Goal: Task Accomplishment & Management: Manage account settings

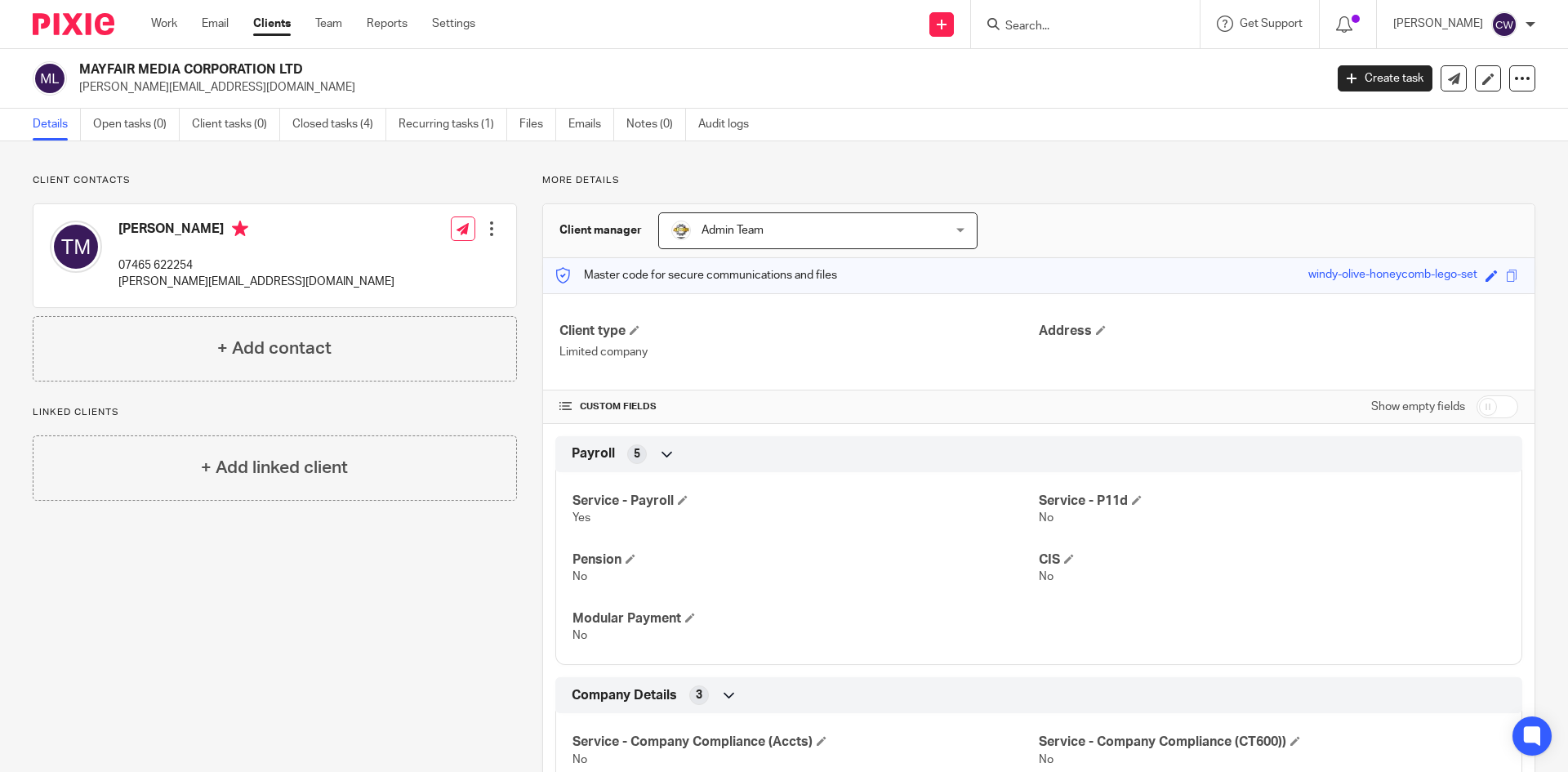
click at [1041, 32] on input "Search" at bounding box center [1078, 27] width 147 height 15
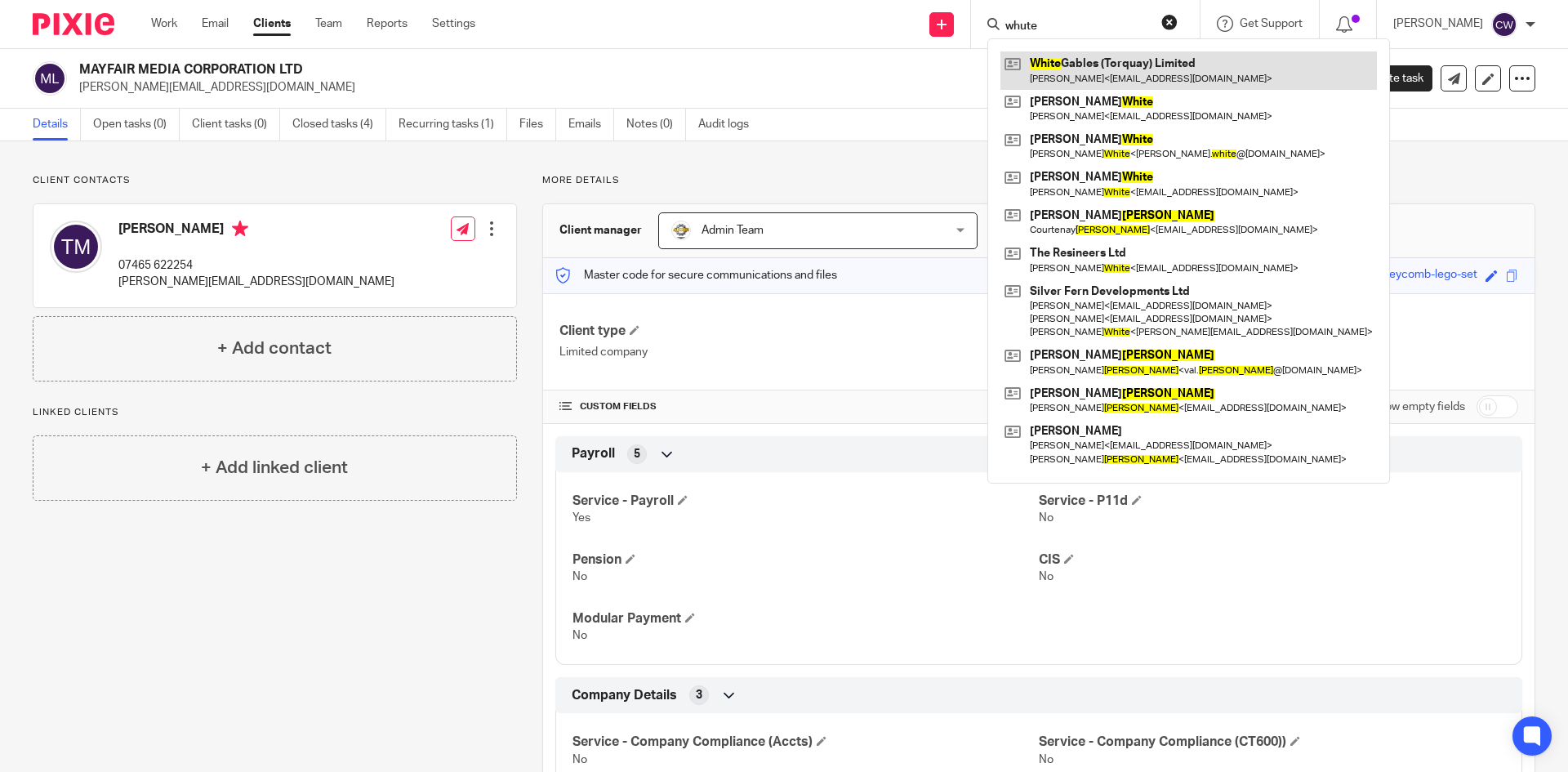
type input "whute"
click at [1087, 74] on link at bounding box center [1189, 70] width 377 height 38
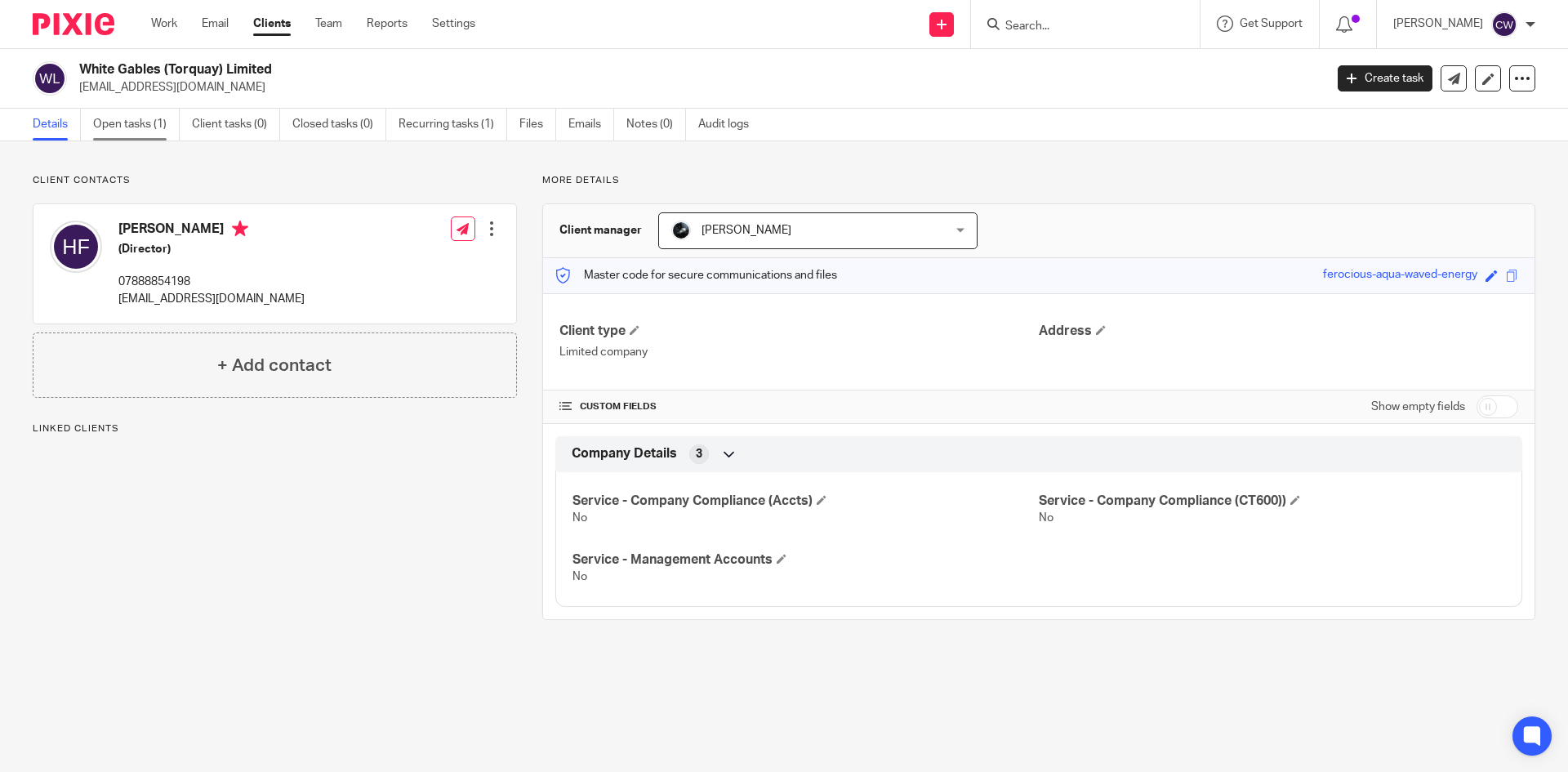
click at [135, 125] on link "Open tasks (1)" at bounding box center [136, 124] width 86 height 32
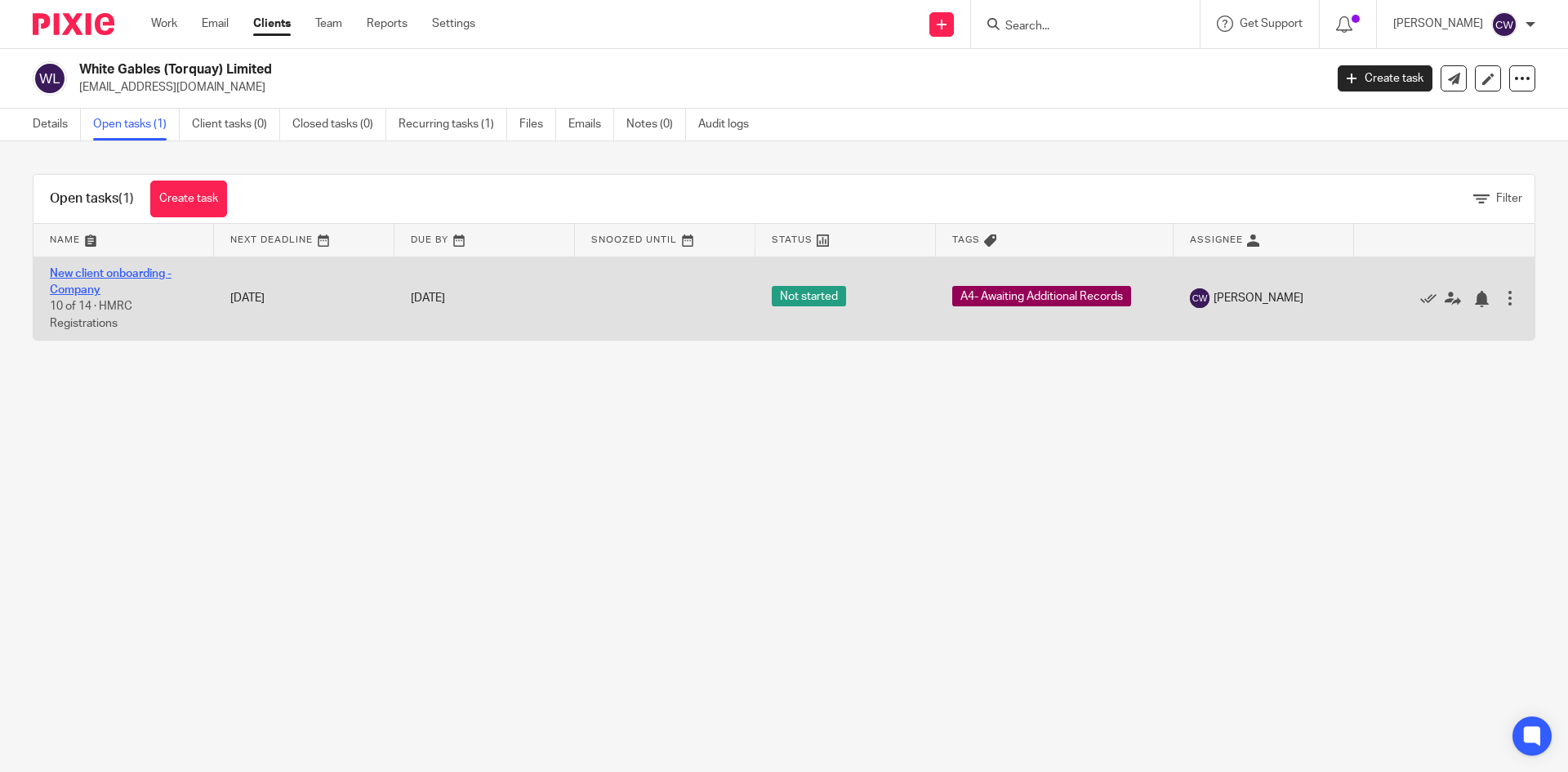
click at [120, 276] on link "New client onboarding - Company" at bounding box center [110, 282] width 122 height 27
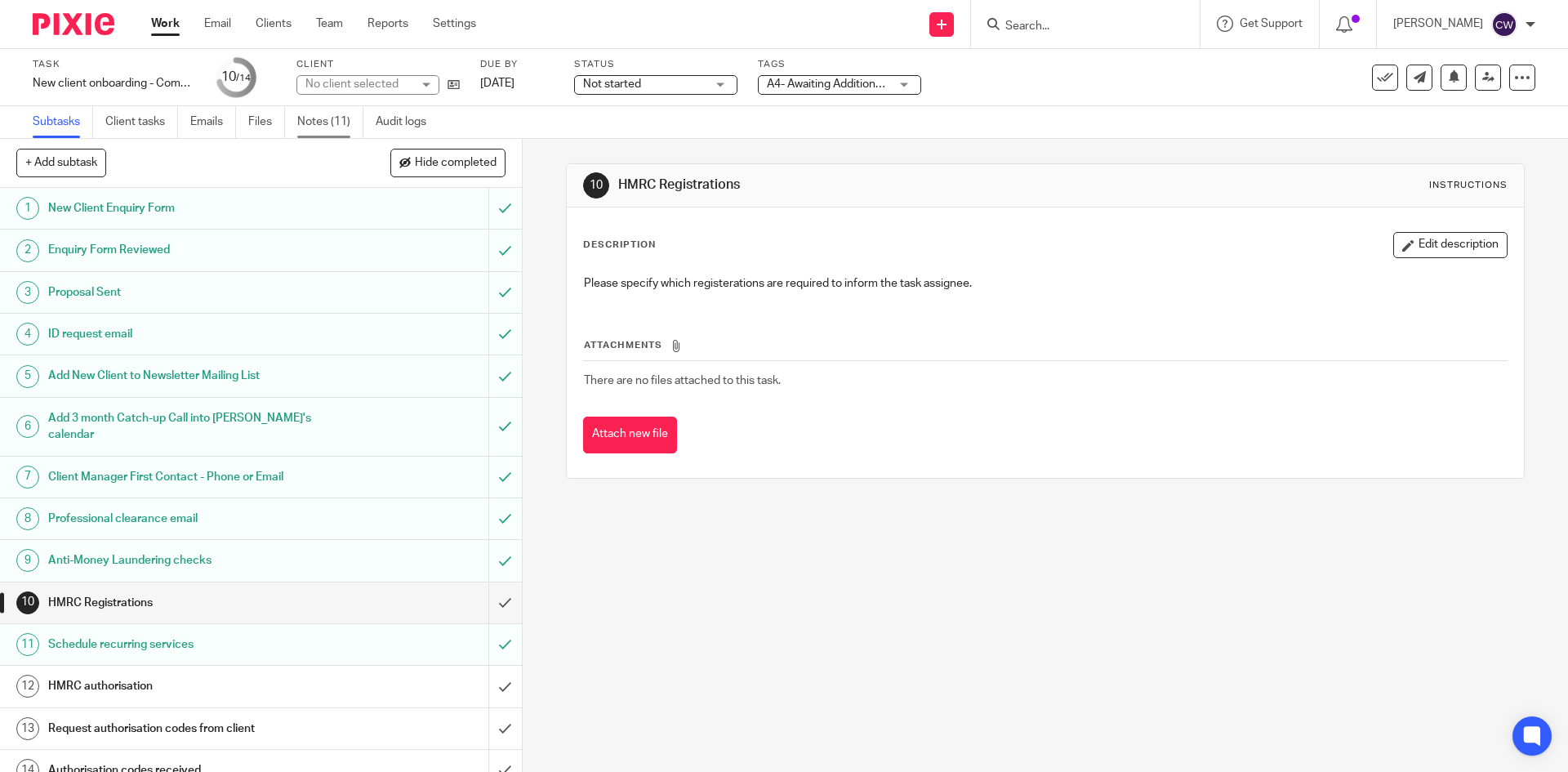
click at [339, 114] on link "Notes (11)" at bounding box center [330, 122] width 66 height 32
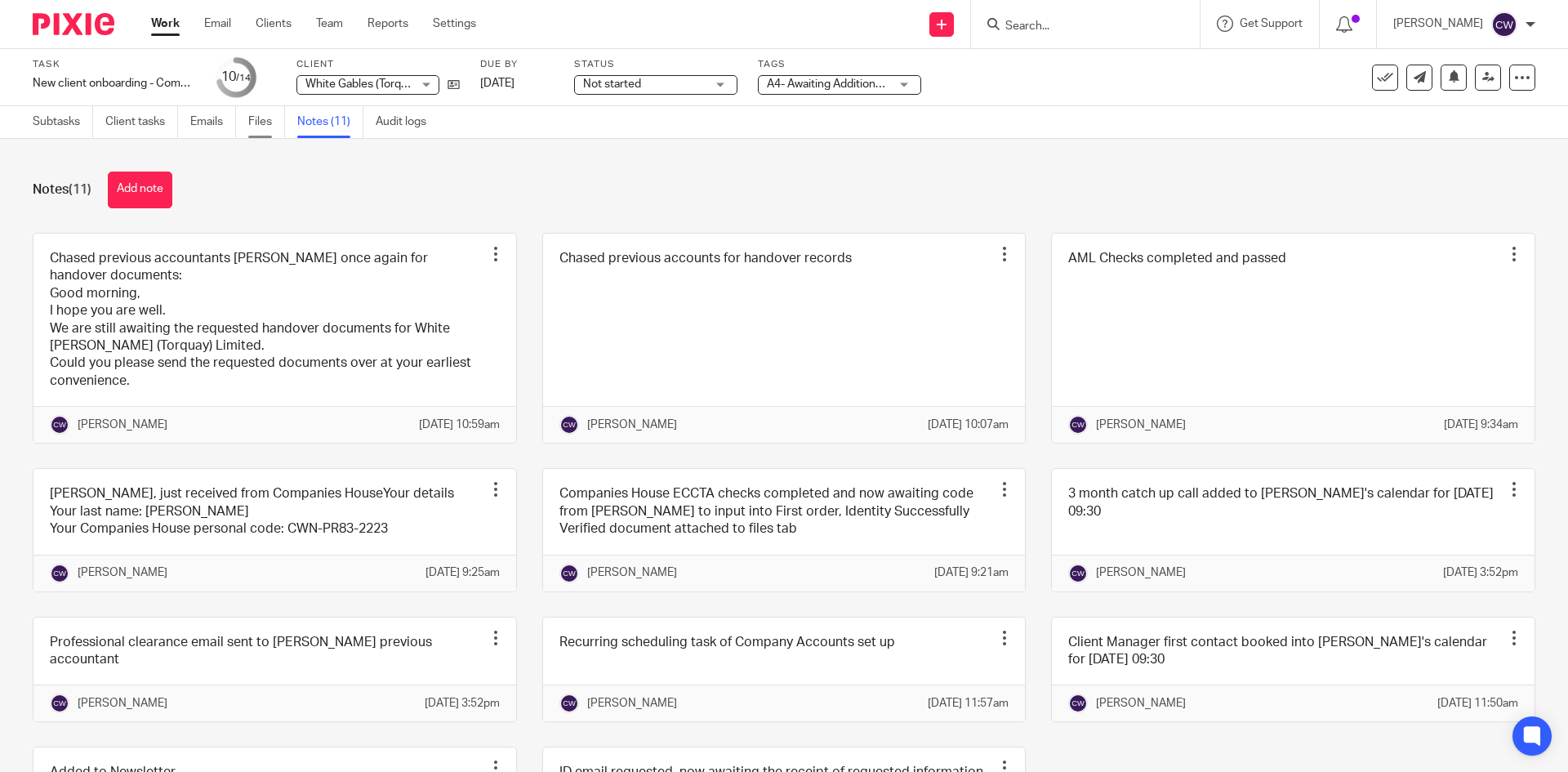
click at [258, 116] on link "Files" at bounding box center [266, 122] width 37 height 32
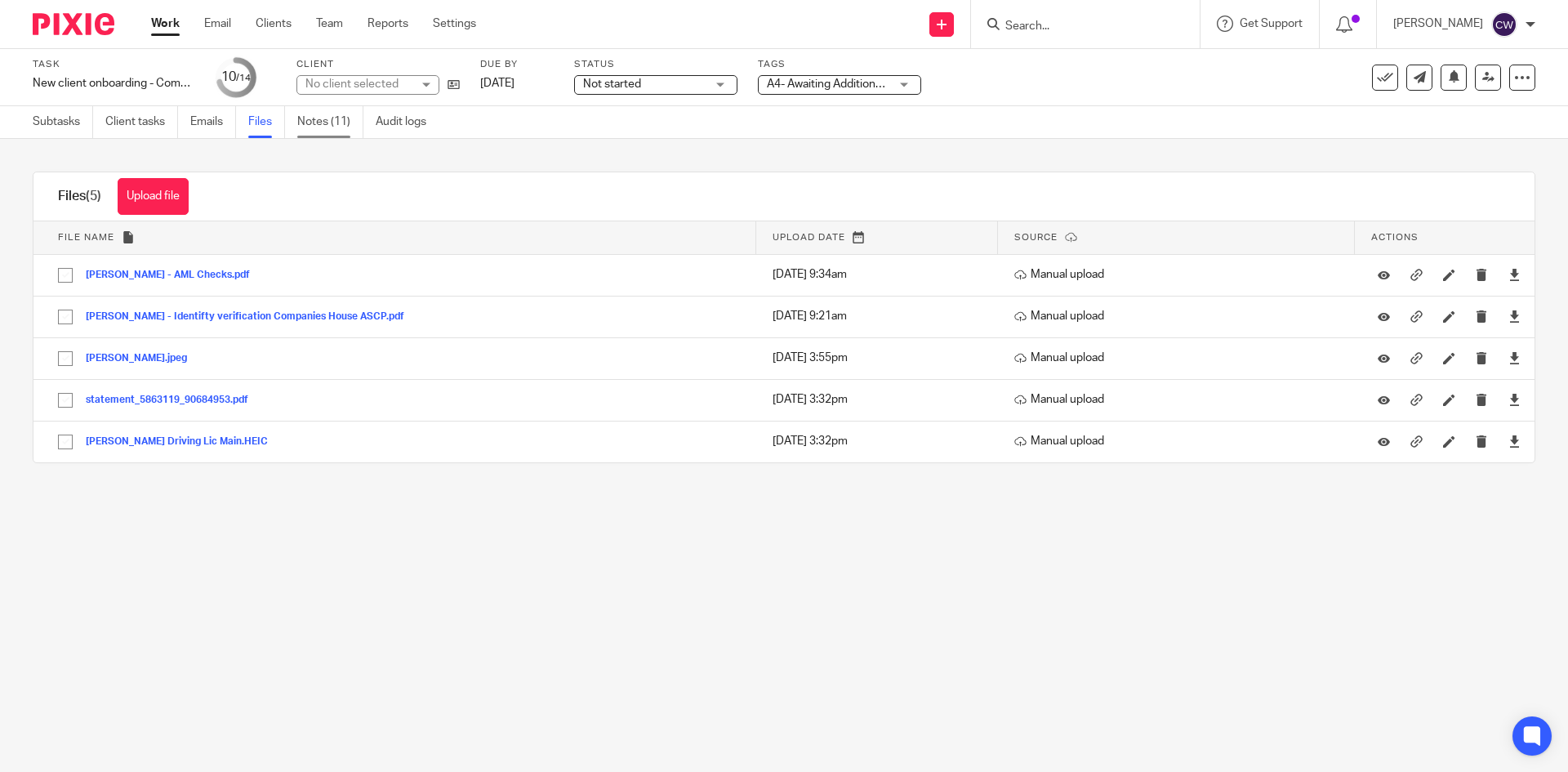
click at [342, 116] on link "Notes (11)" at bounding box center [330, 122] width 66 height 32
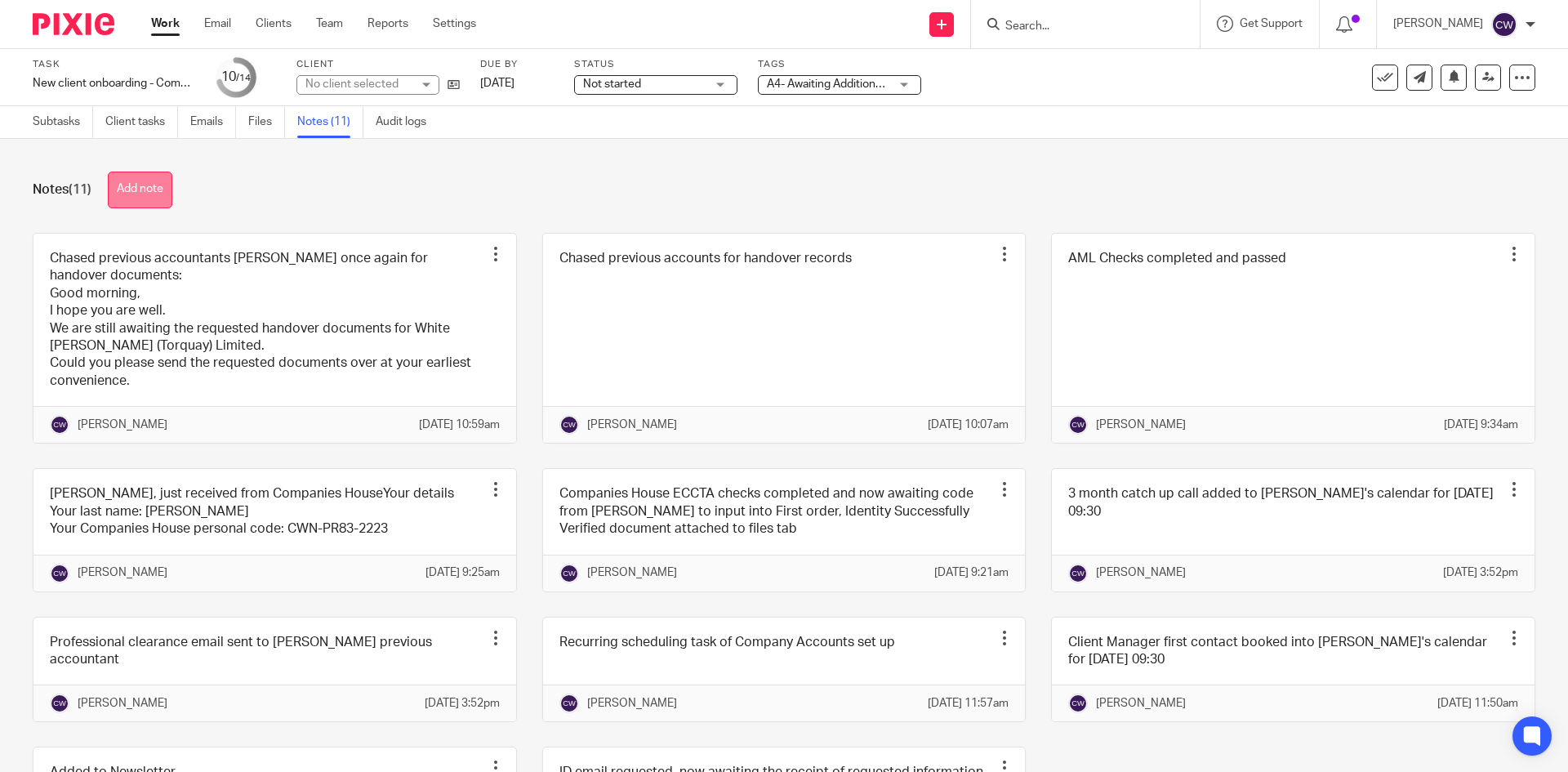
click at [130, 198] on button "Add note" at bounding box center [140, 189] width 64 height 37
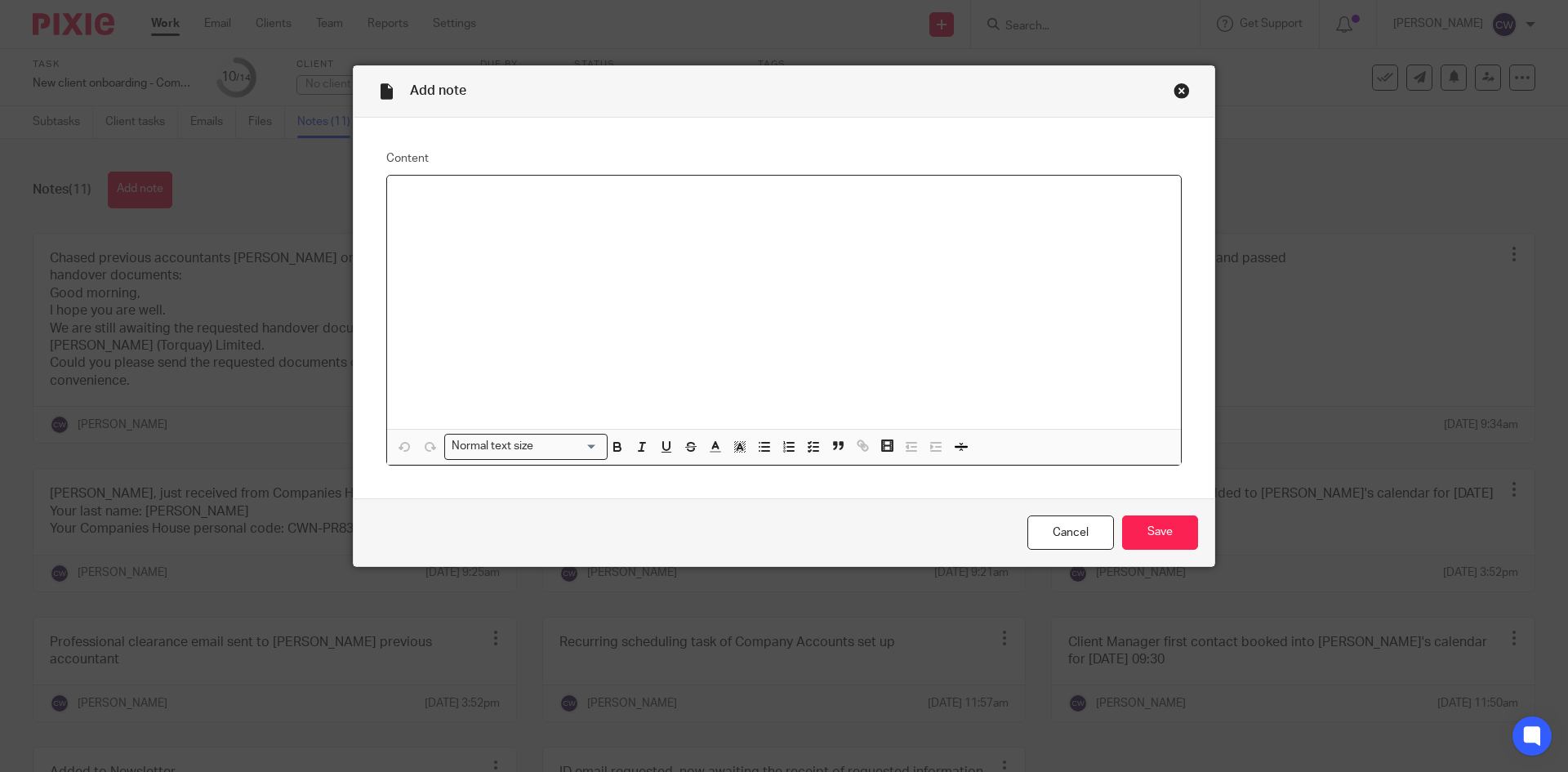
click at [578, 292] on div at bounding box center [783, 302] width 793 height 253
click at [1175, 541] on input "Save" at bounding box center [1160, 532] width 76 height 35
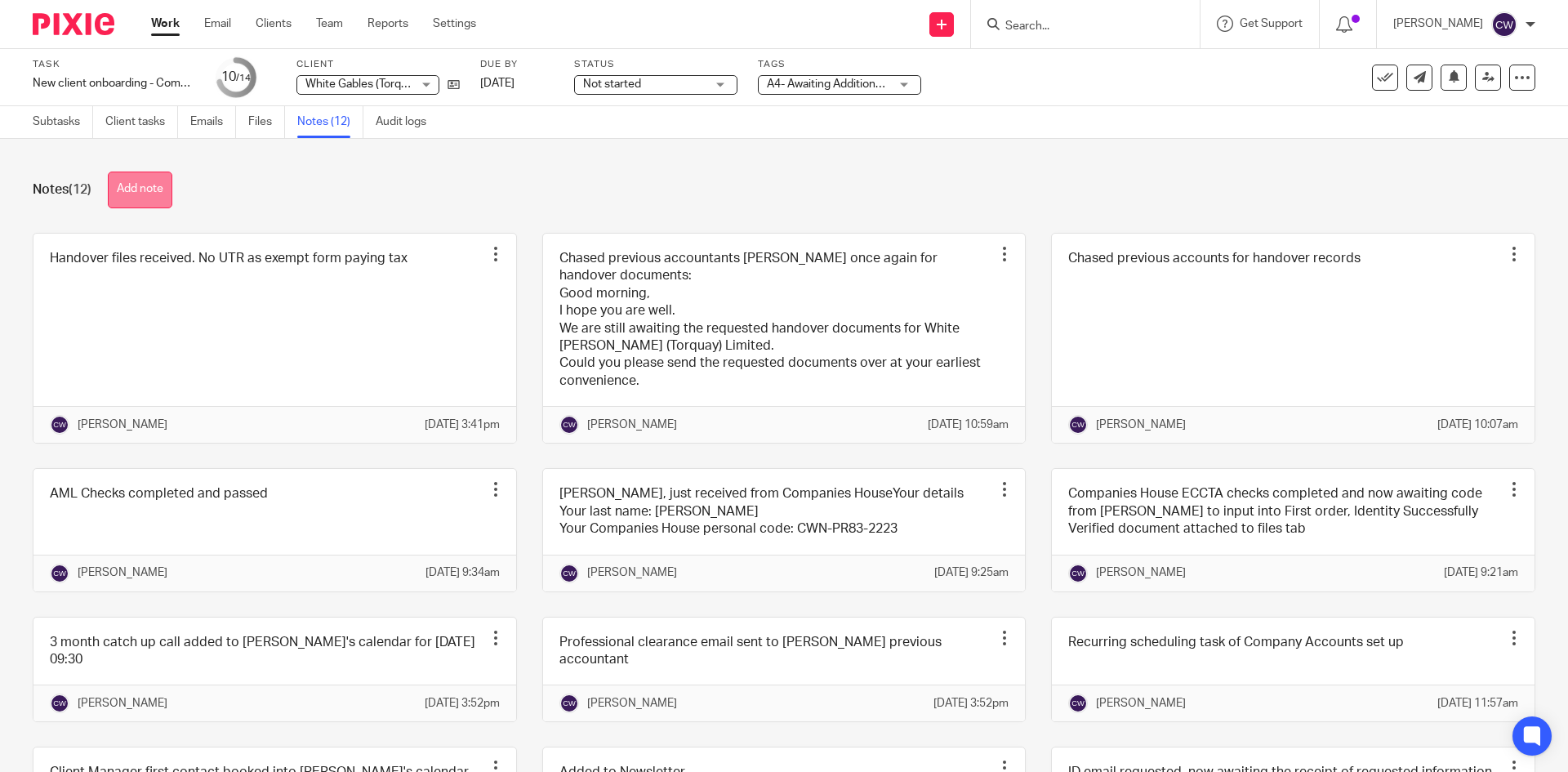
click at [161, 193] on button "Add note" at bounding box center [140, 189] width 64 height 37
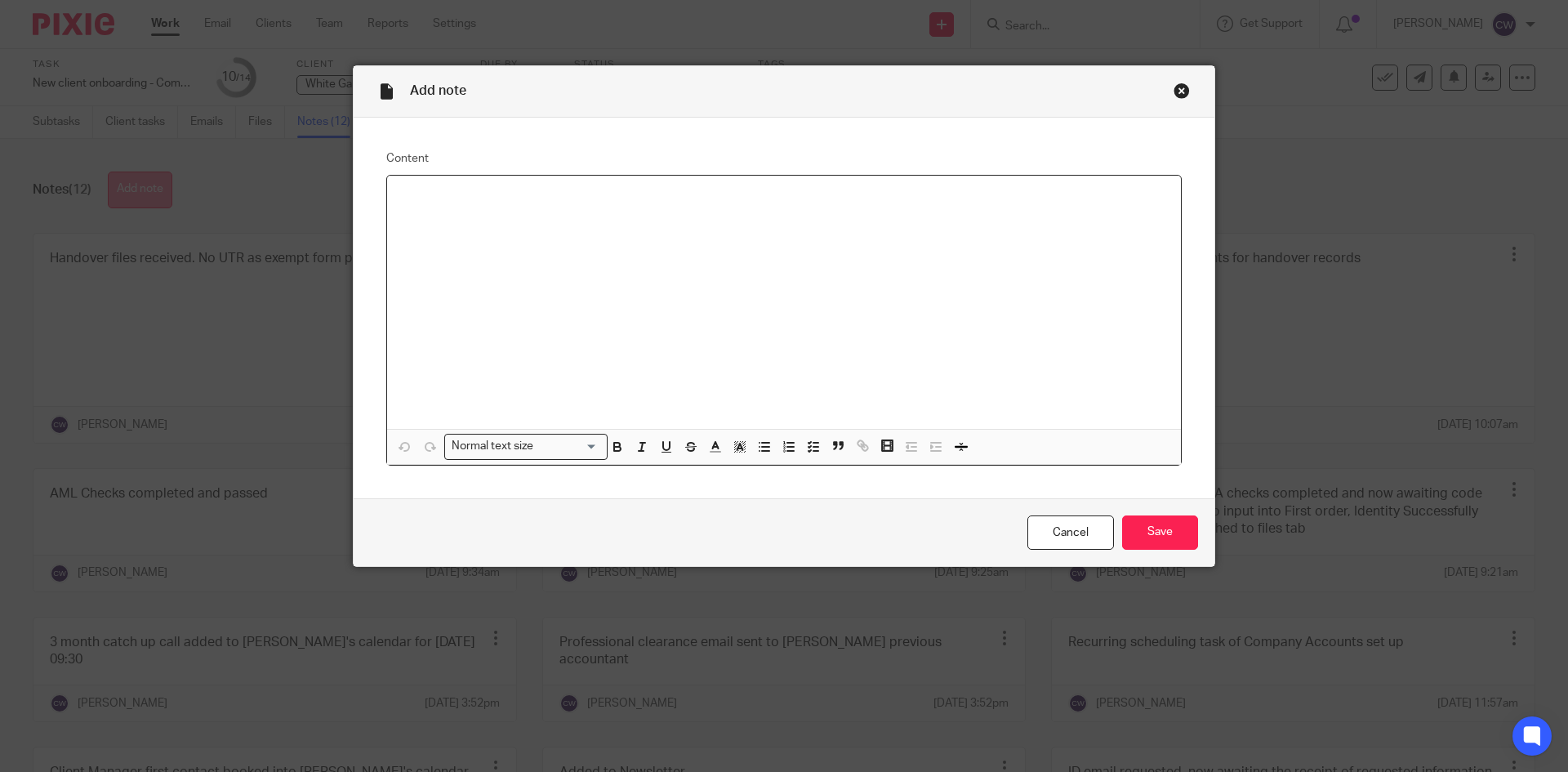
click at [161, 193] on div "Add note Content Normal text size Loading... Remove Edit Insert new video Copy …" at bounding box center [784, 386] width 1568 height 772
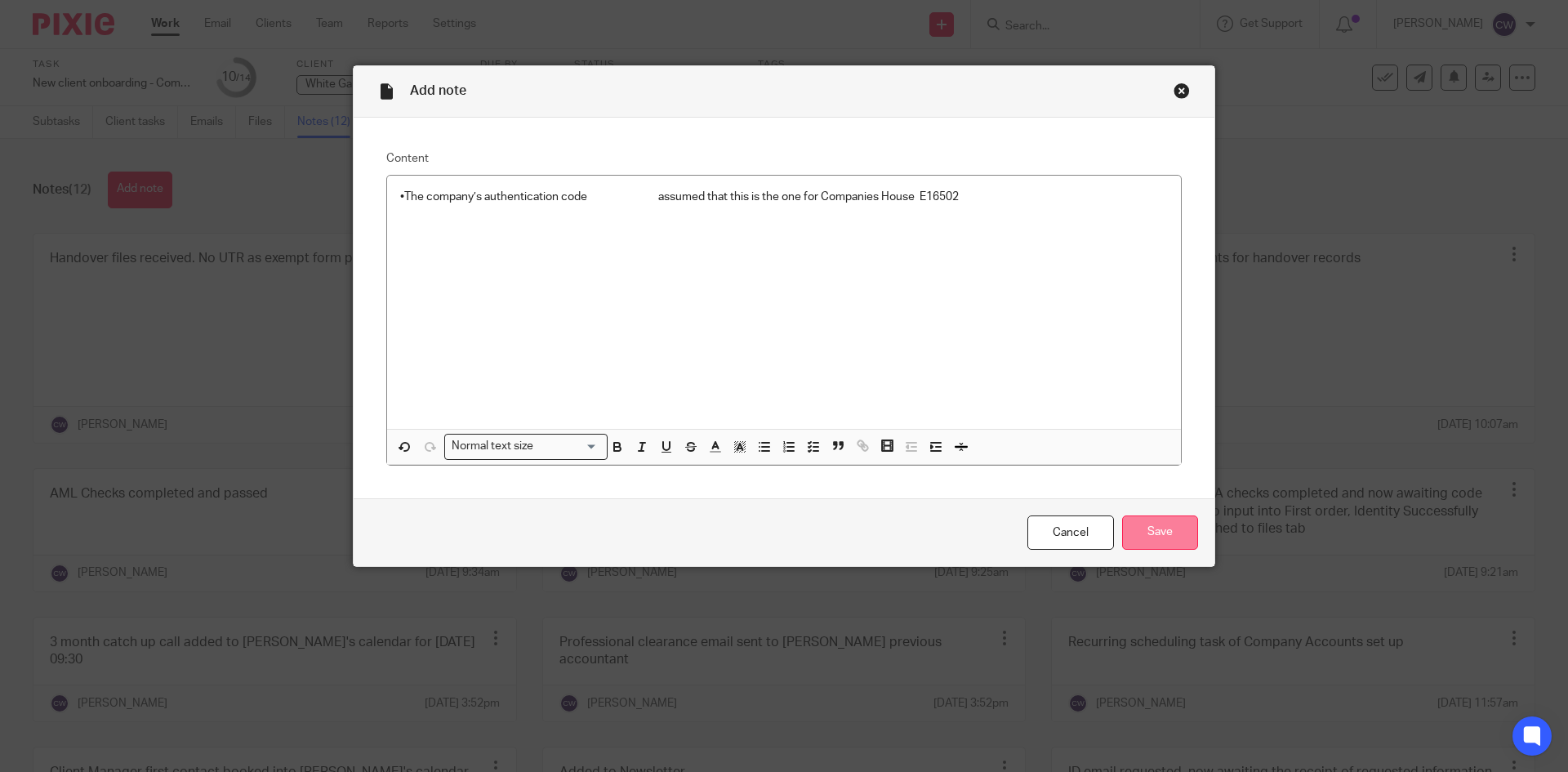
click at [1139, 537] on input "Save" at bounding box center [1160, 532] width 76 height 35
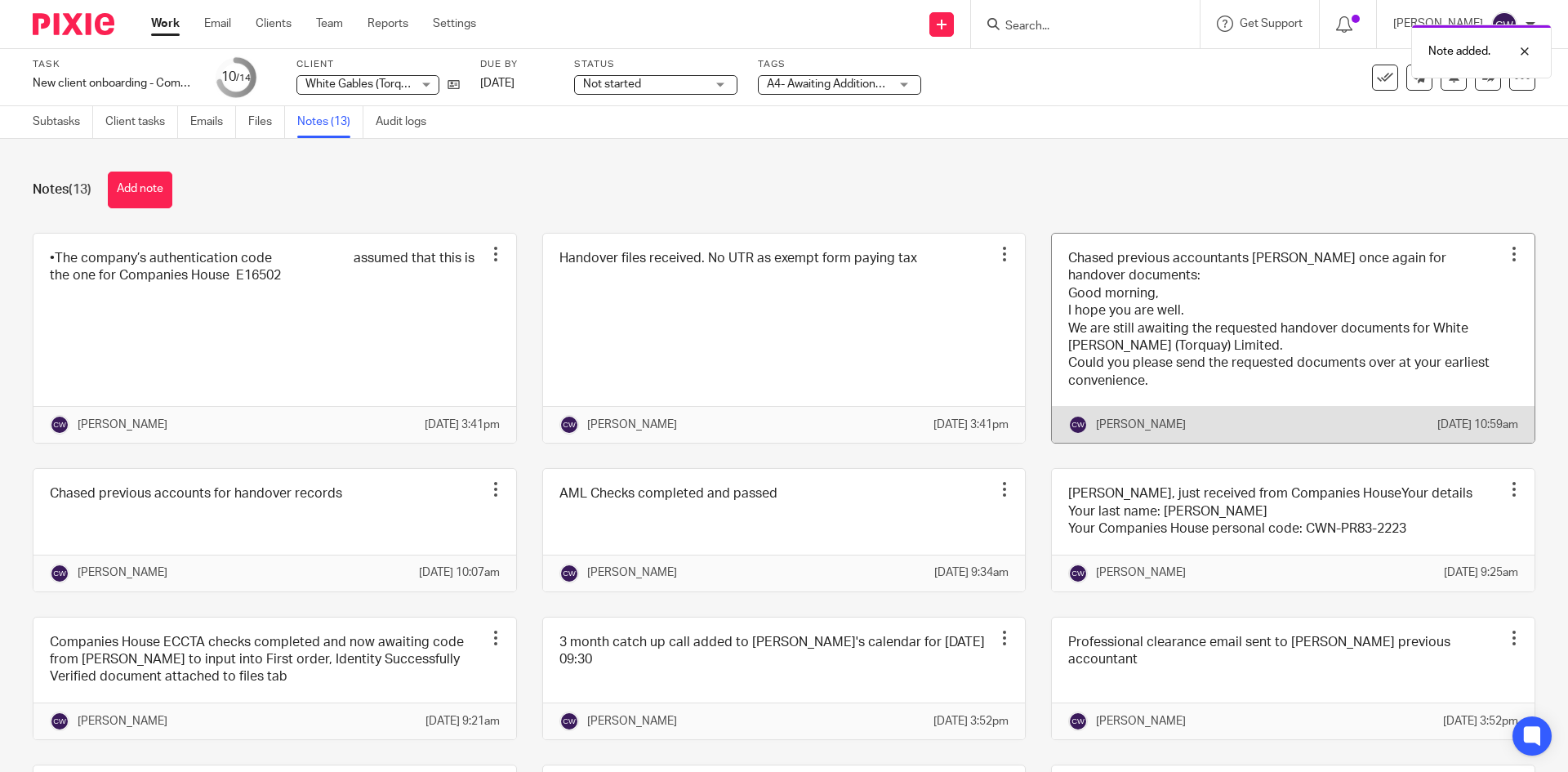
click at [1228, 383] on link at bounding box center [1293, 338] width 483 height 210
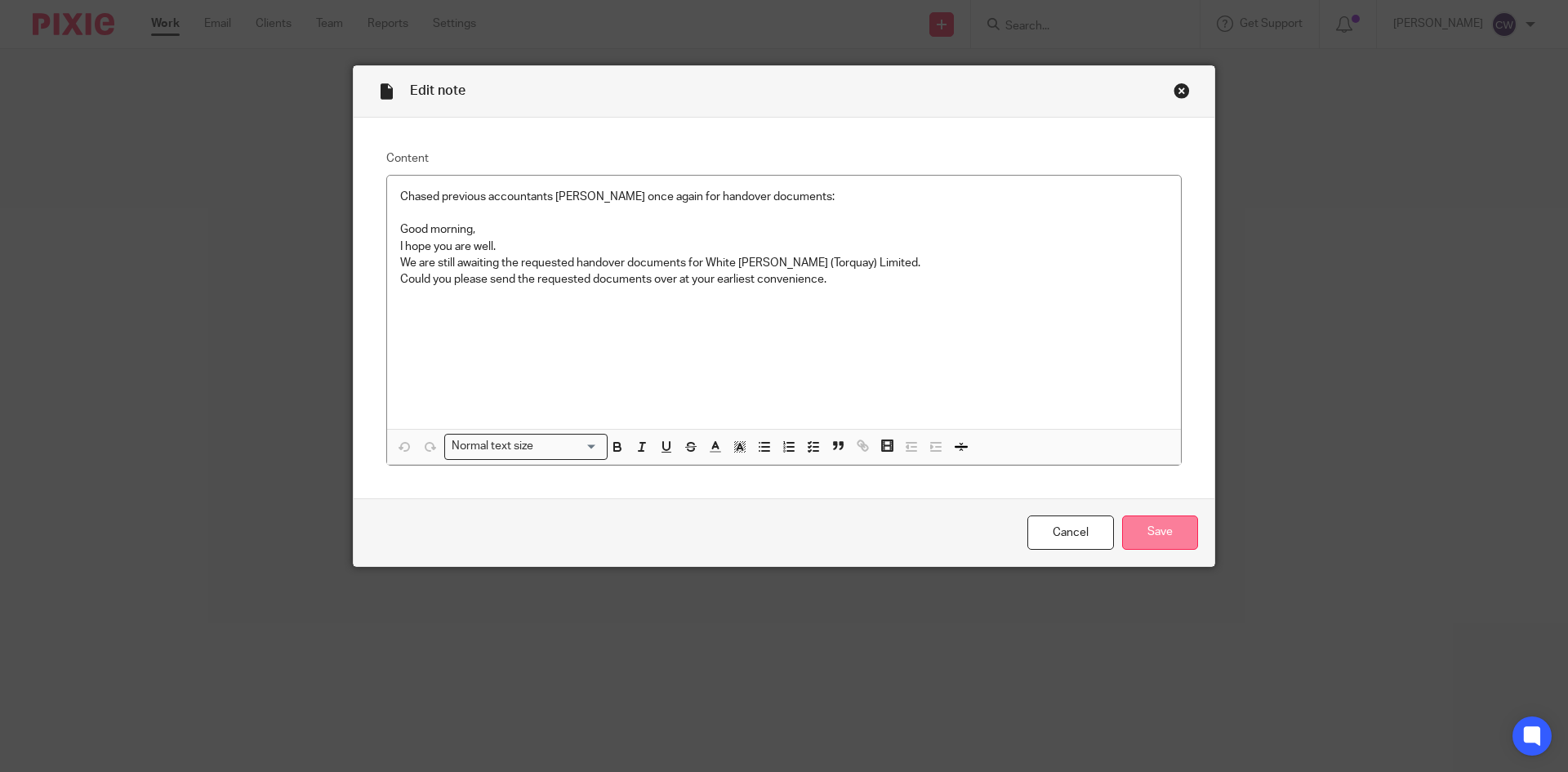
click at [1153, 535] on input "Save" at bounding box center [1160, 532] width 76 height 35
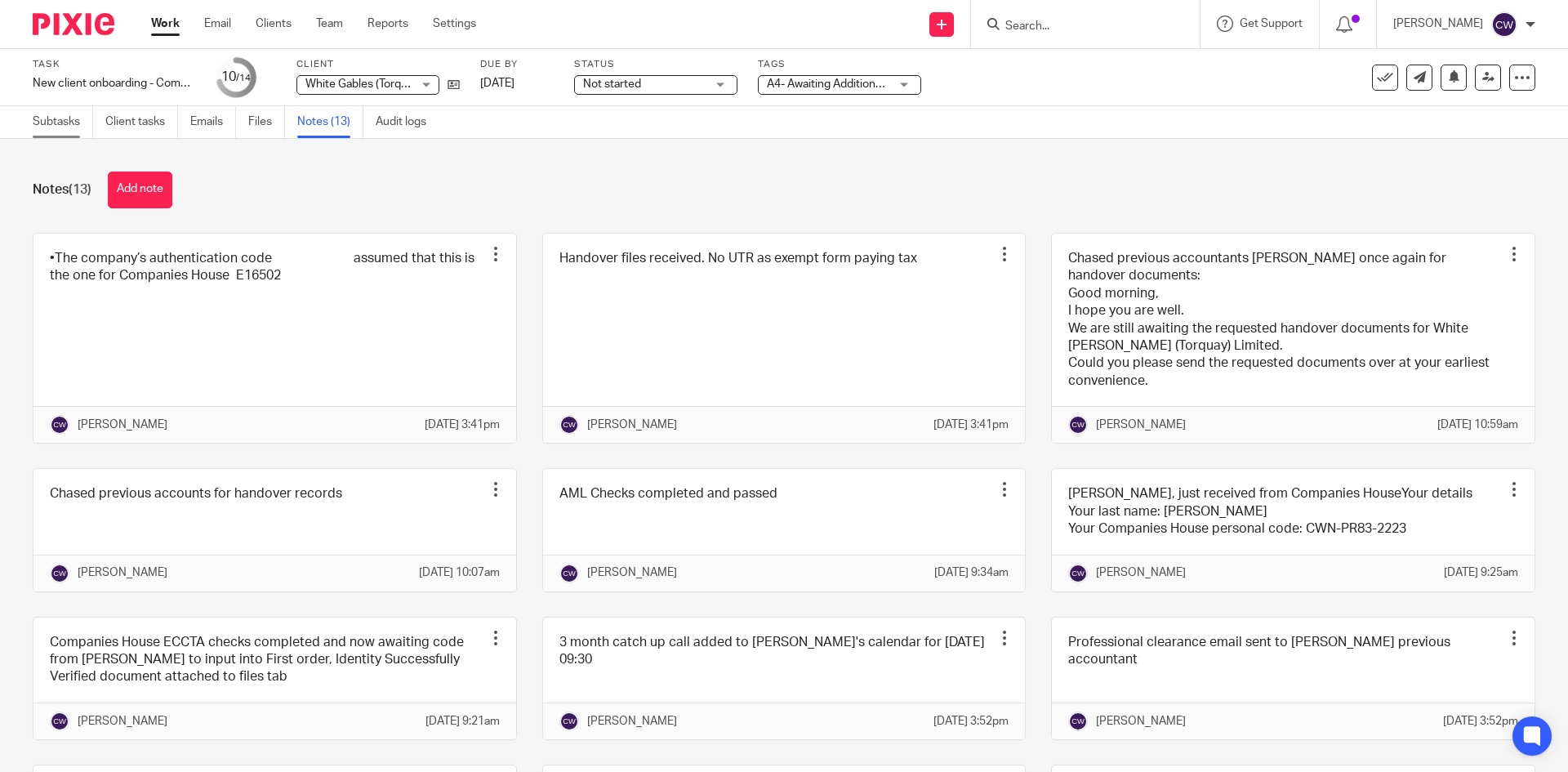
click at [68, 119] on link "Subtasks" at bounding box center [62, 122] width 61 height 32
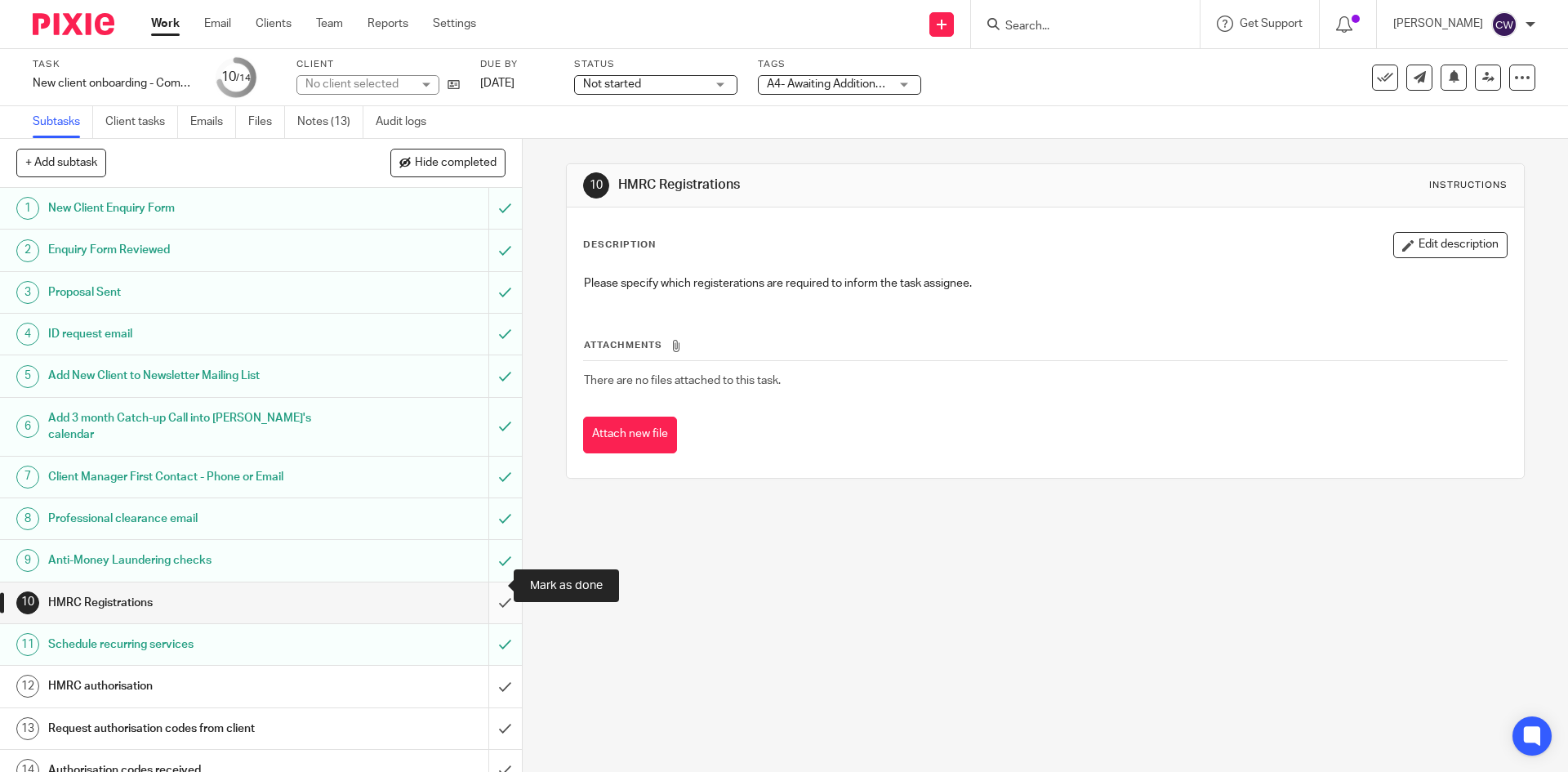
click at [498, 585] on input "submit" at bounding box center [261, 603] width 522 height 41
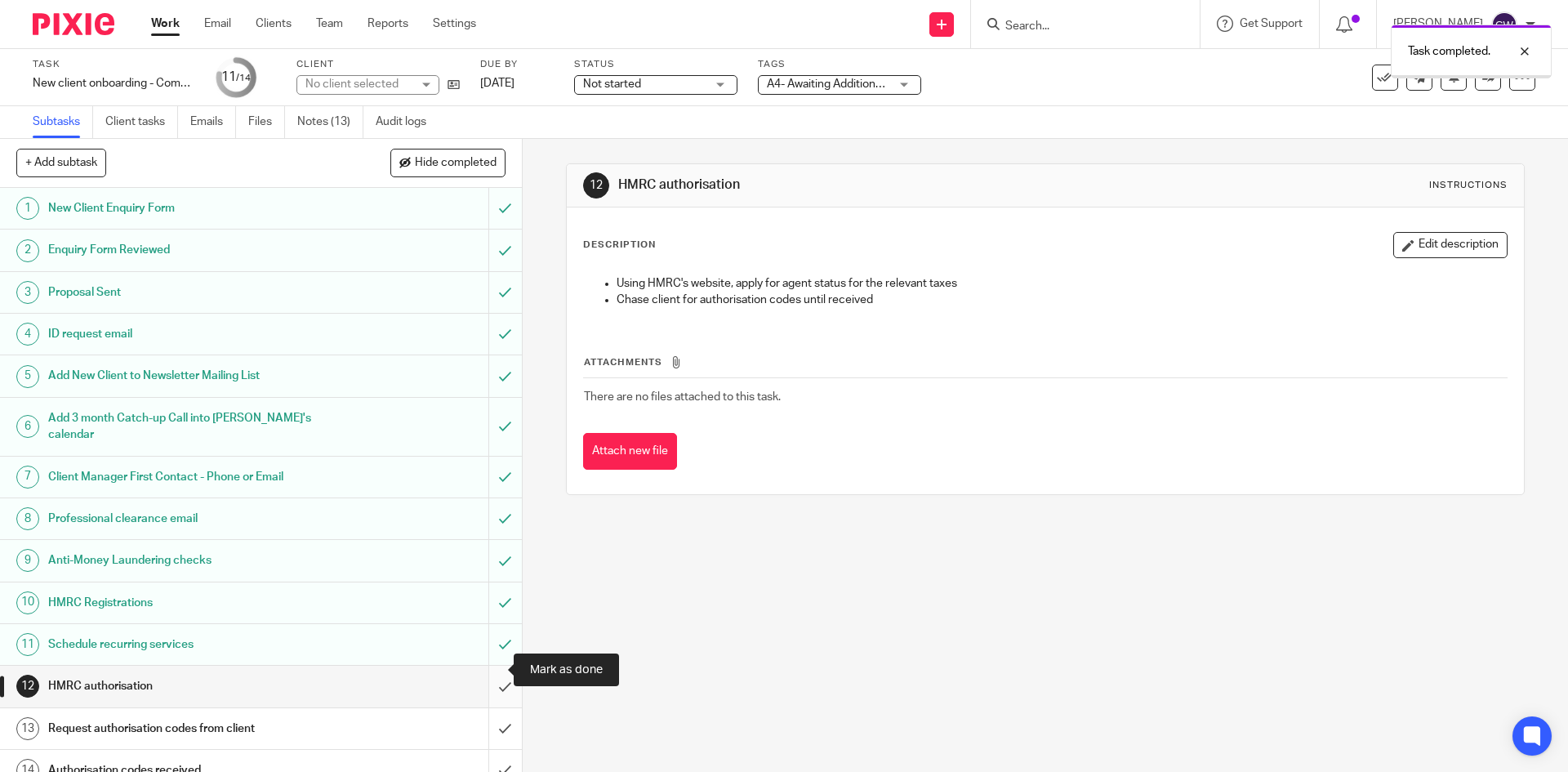
click at [497, 684] on input "submit" at bounding box center [261, 686] width 522 height 41
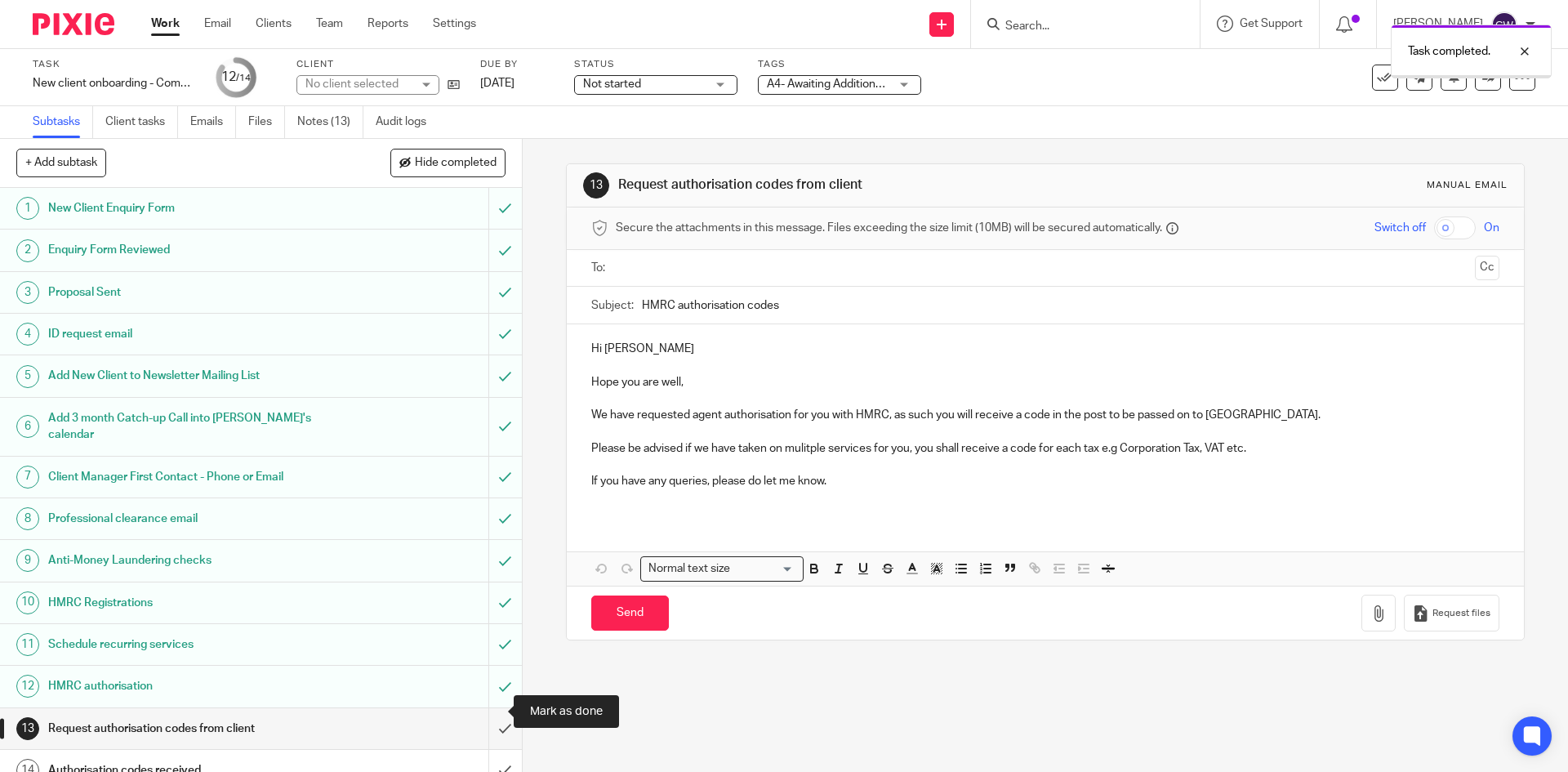
click at [490, 709] on input "submit" at bounding box center [261, 728] width 522 height 41
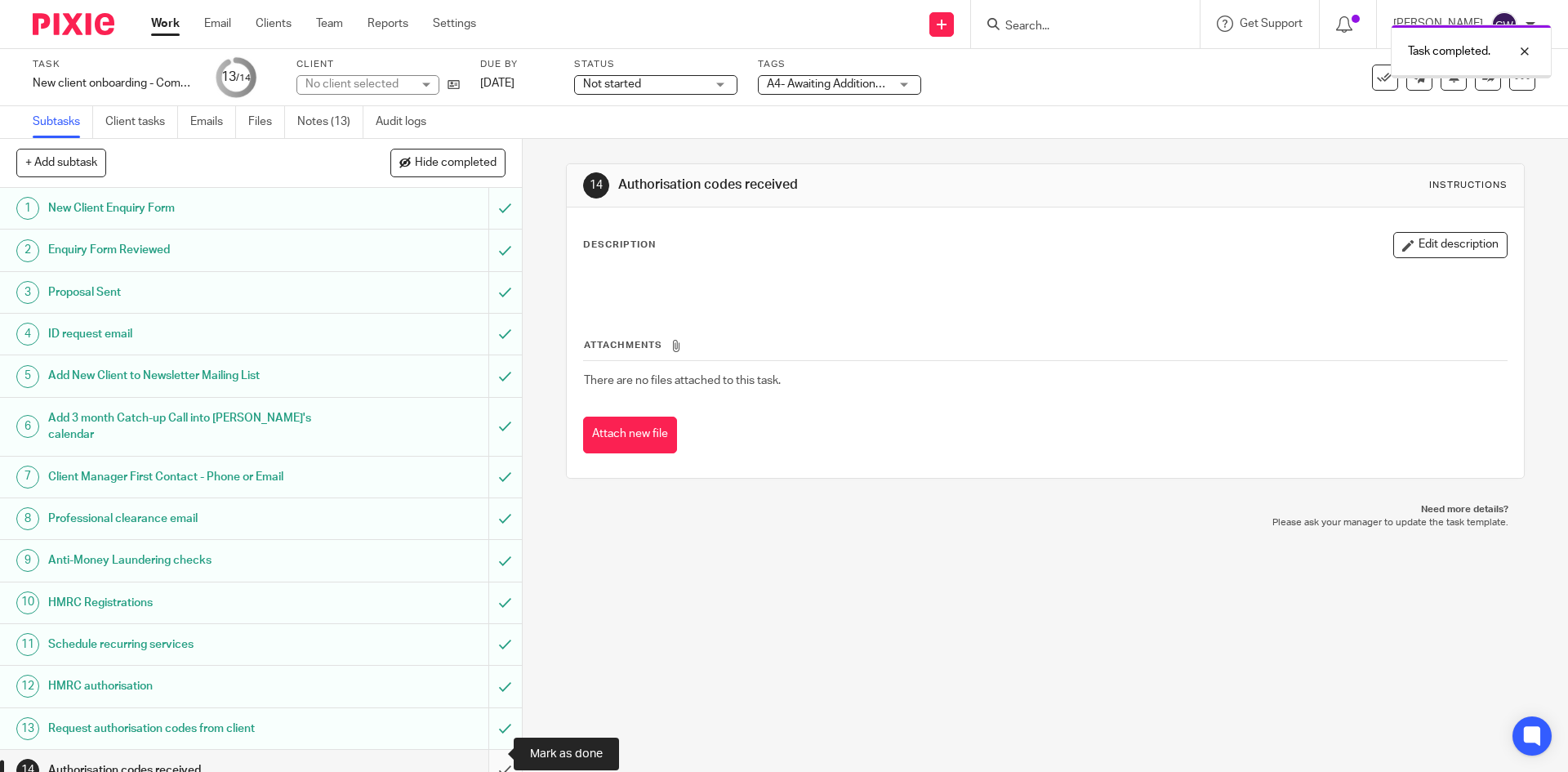
click at [488, 753] on input "submit" at bounding box center [261, 770] width 522 height 41
